Goal: Find contact information: Find contact information

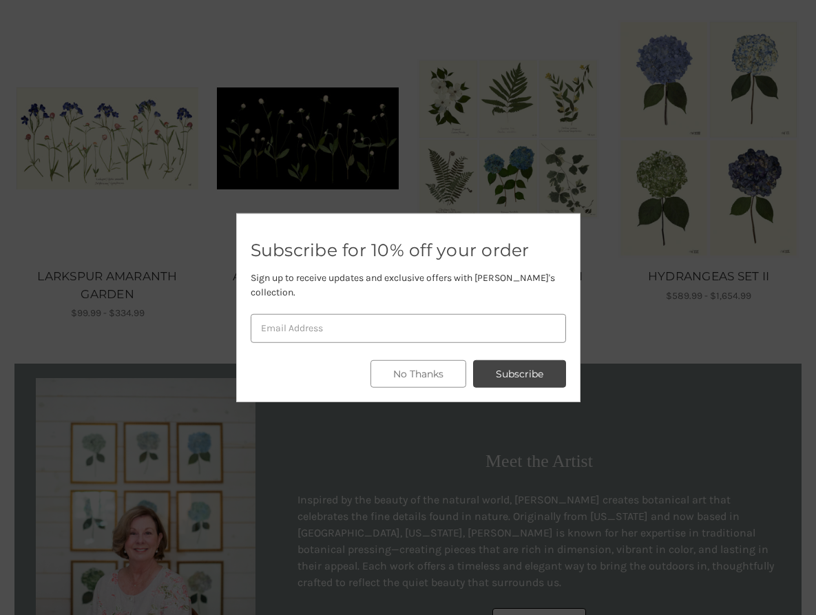
scroll to position [909, 0]
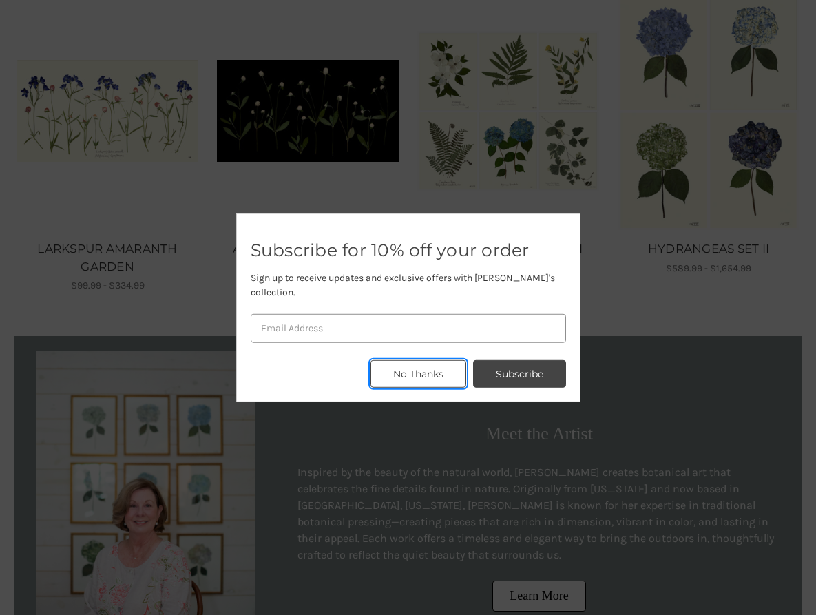
click at [418, 367] on button "No Thanks" at bounding box center [418, 374] width 96 height 28
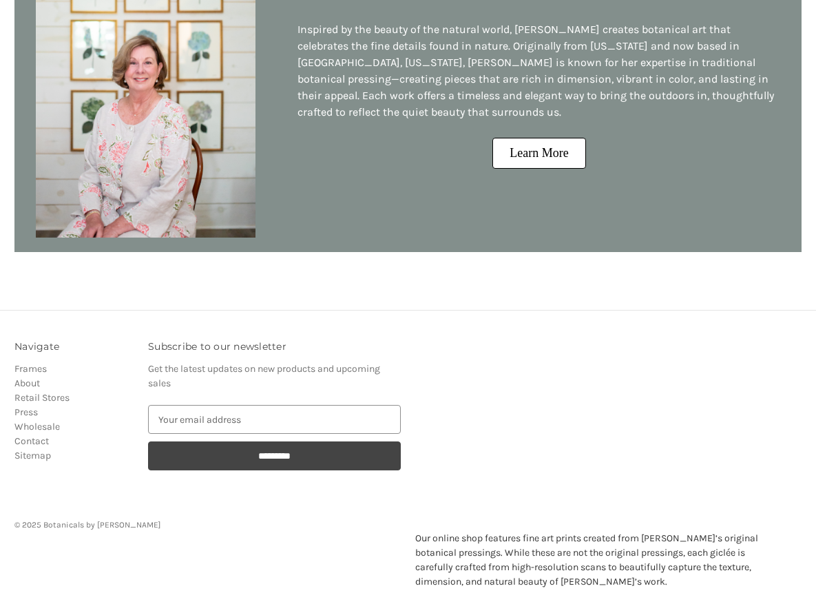
scroll to position [1354, 0]
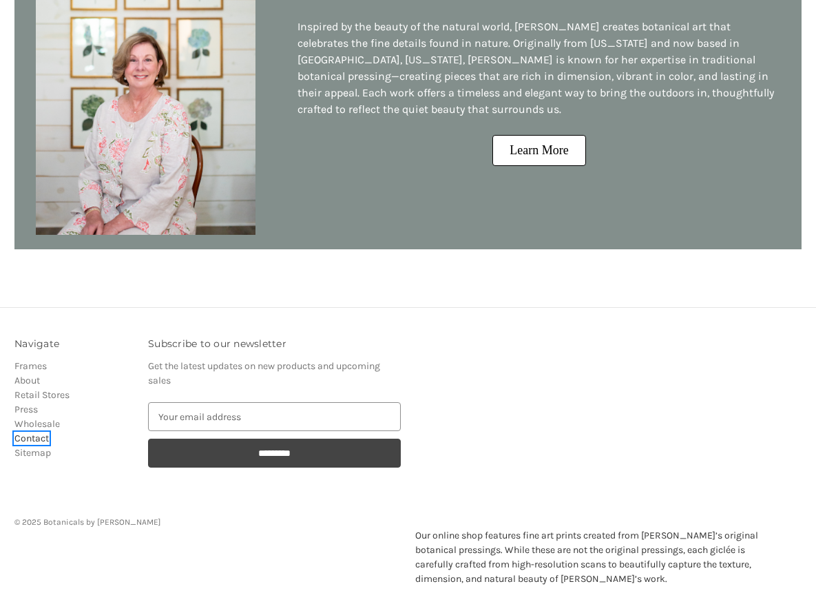
click at [33, 437] on link "Contact" at bounding box center [31, 438] width 34 height 12
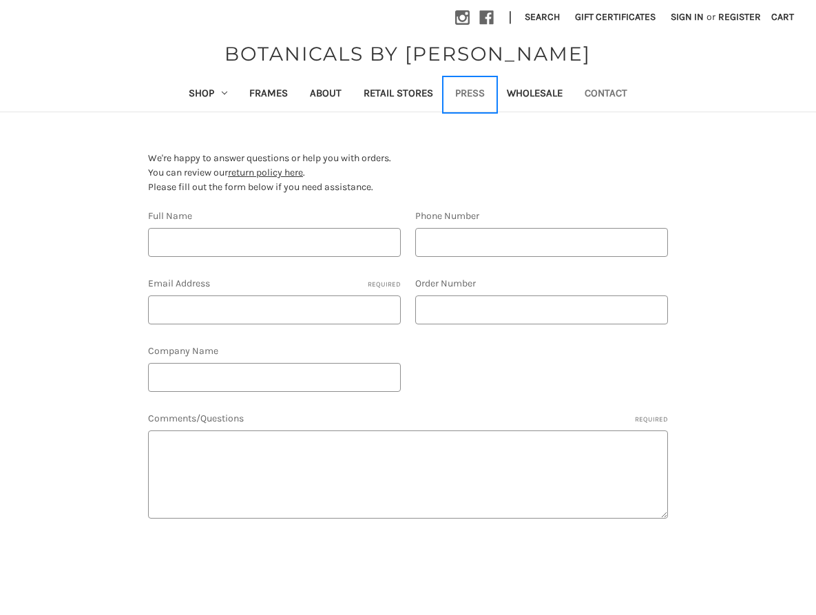
click at [468, 94] on link "Press" at bounding box center [470, 95] width 52 height 34
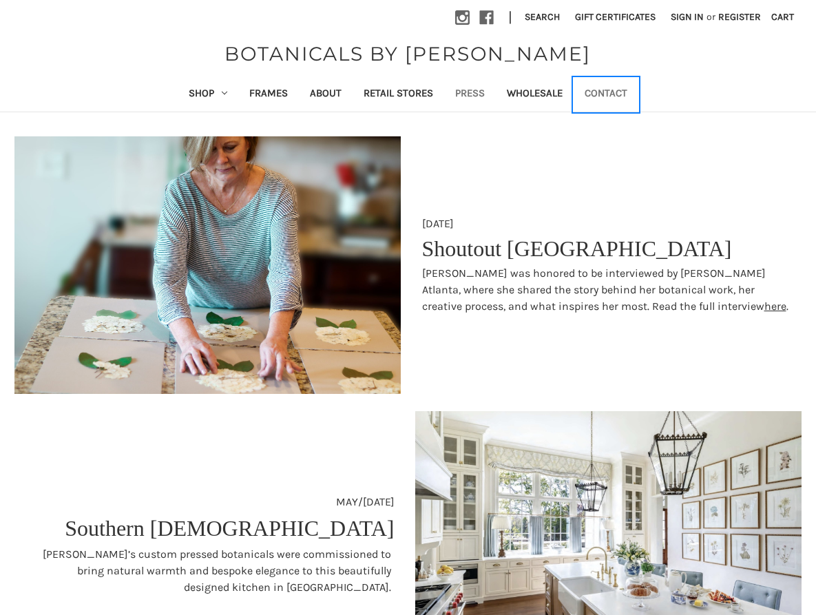
click at [611, 93] on link "Contact" at bounding box center [605, 95] width 65 height 34
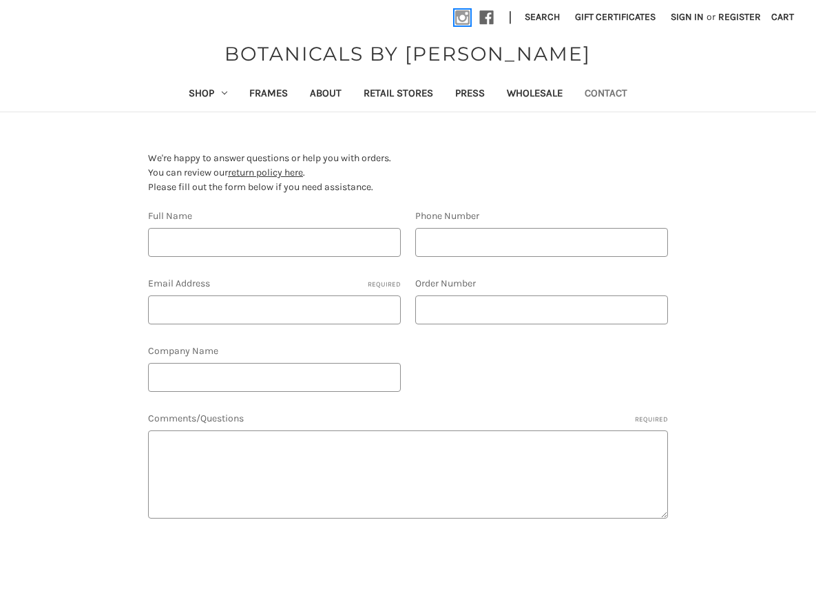
click at [463, 16] on icon at bounding box center [462, 17] width 14 height 14
